Goal: Find contact information: Find contact information

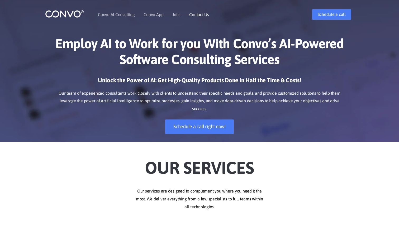
click at [200, 14] on link "Contact Us" at bounding box center [199, 14] width 20 height 4
